Goal: Task Accomplishment & Management: Use online tool/utility

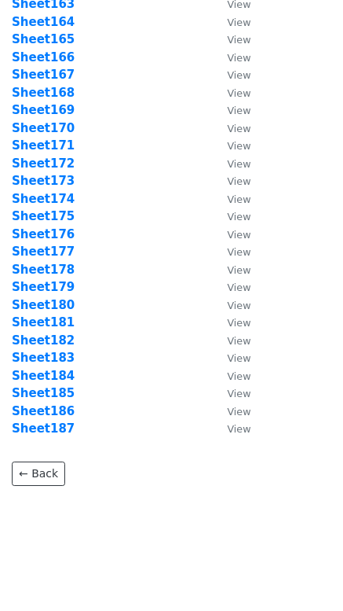
scroll to position [2961, 0]
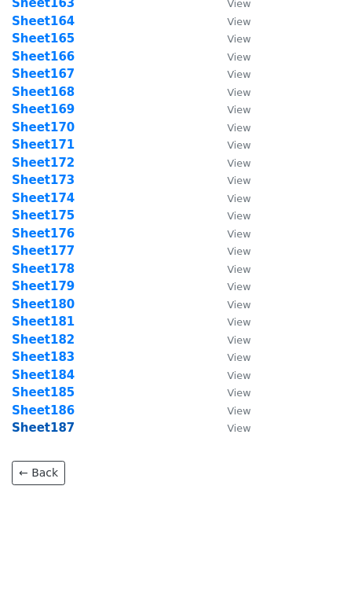
click at [56, 421] on strong "Sheet187" at bounding box center [43, 428] width 63 height 14
click at [58, 434] on strong "Sheet187" at bounding box center [43, 428] width 63 height 14
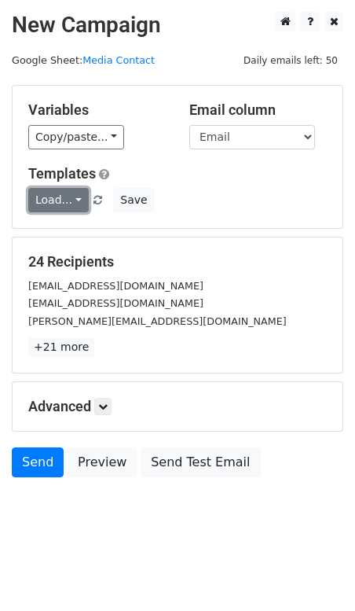
click at [82, 204] on link "Load..." at bounding box center [58, 200] width 61 height 24
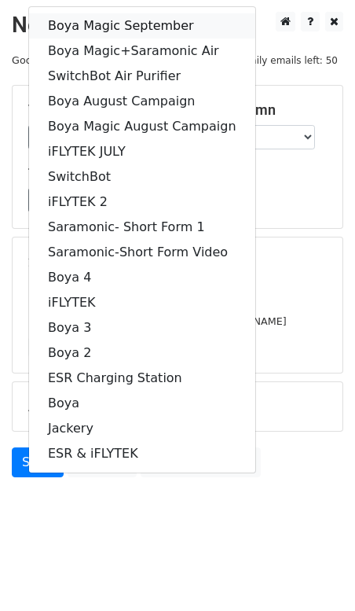
click at [156, 19] on link "Boya Magic September" at bounding box center [142, 25] width 226 height 25
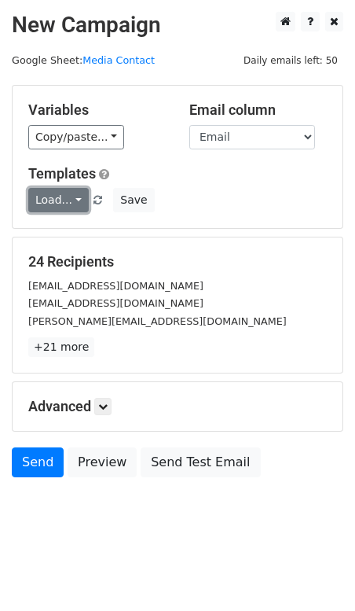
click at [45, 197] on link "Load..." at bounding box center [58, 200] width 61 height 24
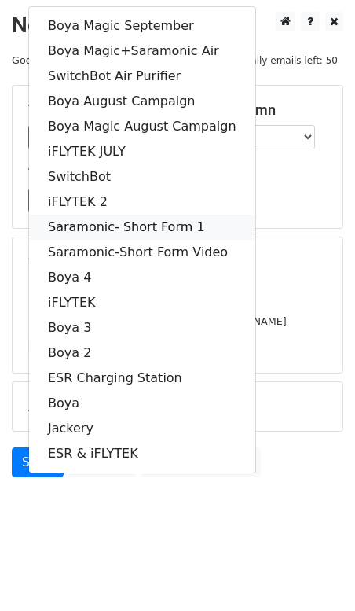
click at [97, 224] on link "Saramonic- Short Form 1" at bounding box center [142, 227] width 226 height 25
